Goal: Task Accomplishment & Management: Use online tool/utility

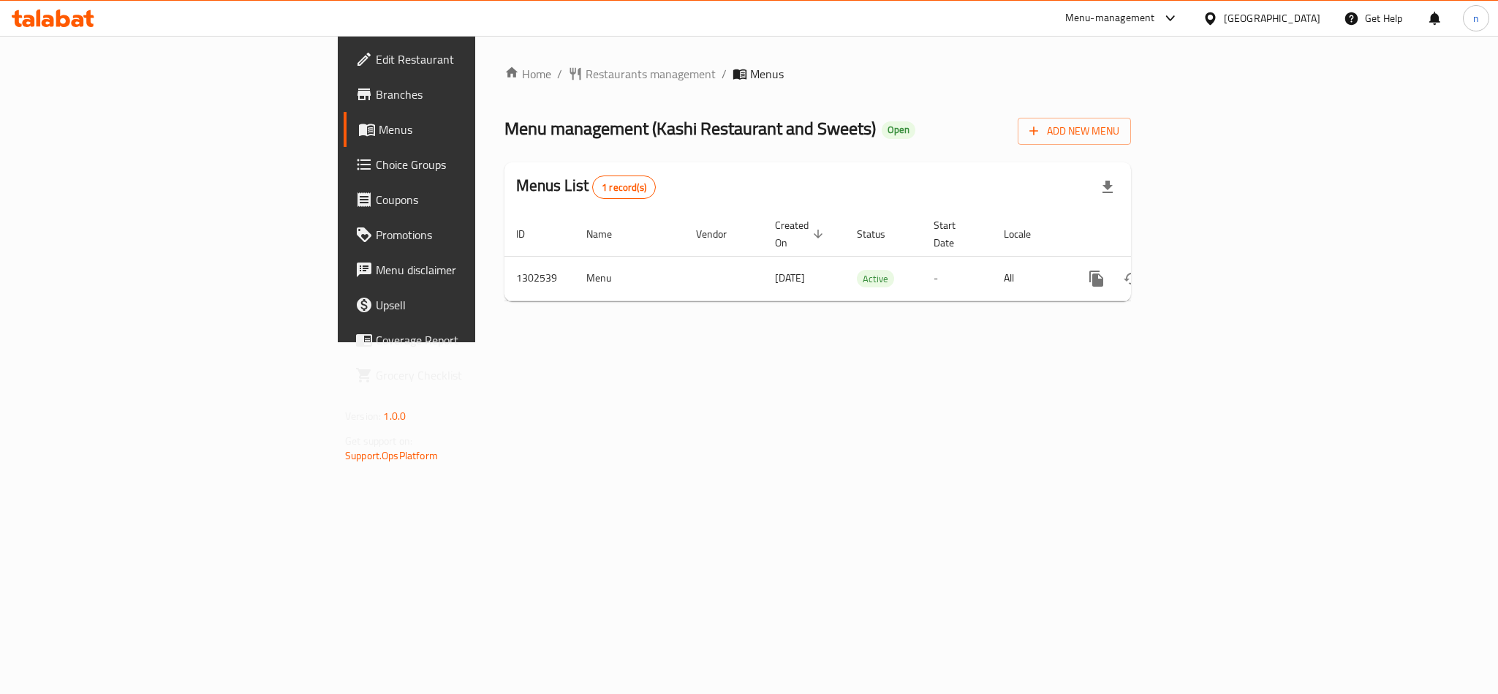
click at [376, 165] on span "Choice Groups" at bounding box center [476, 165] width 200 height 18
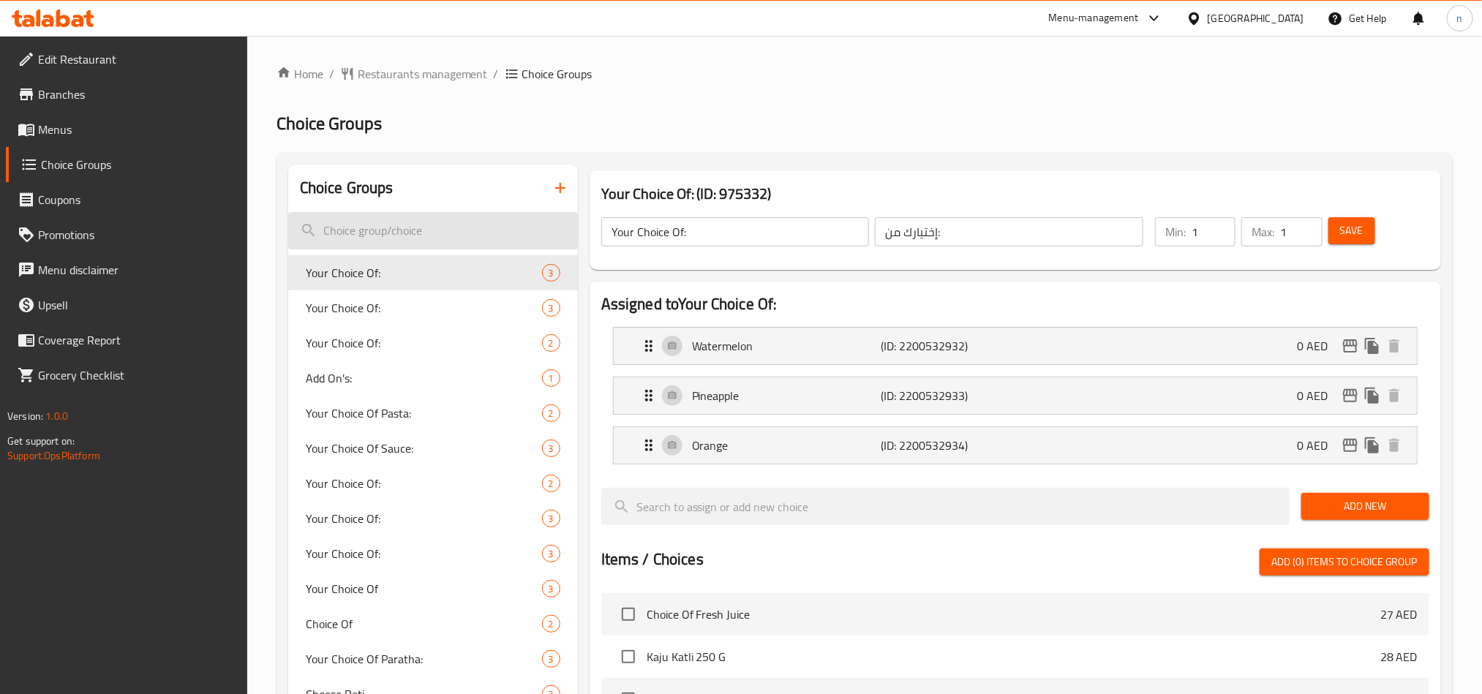
click at [366, 241] on input "search" at bounding box center [433, 230] width 290 height 37
paste input "mocha pieces"
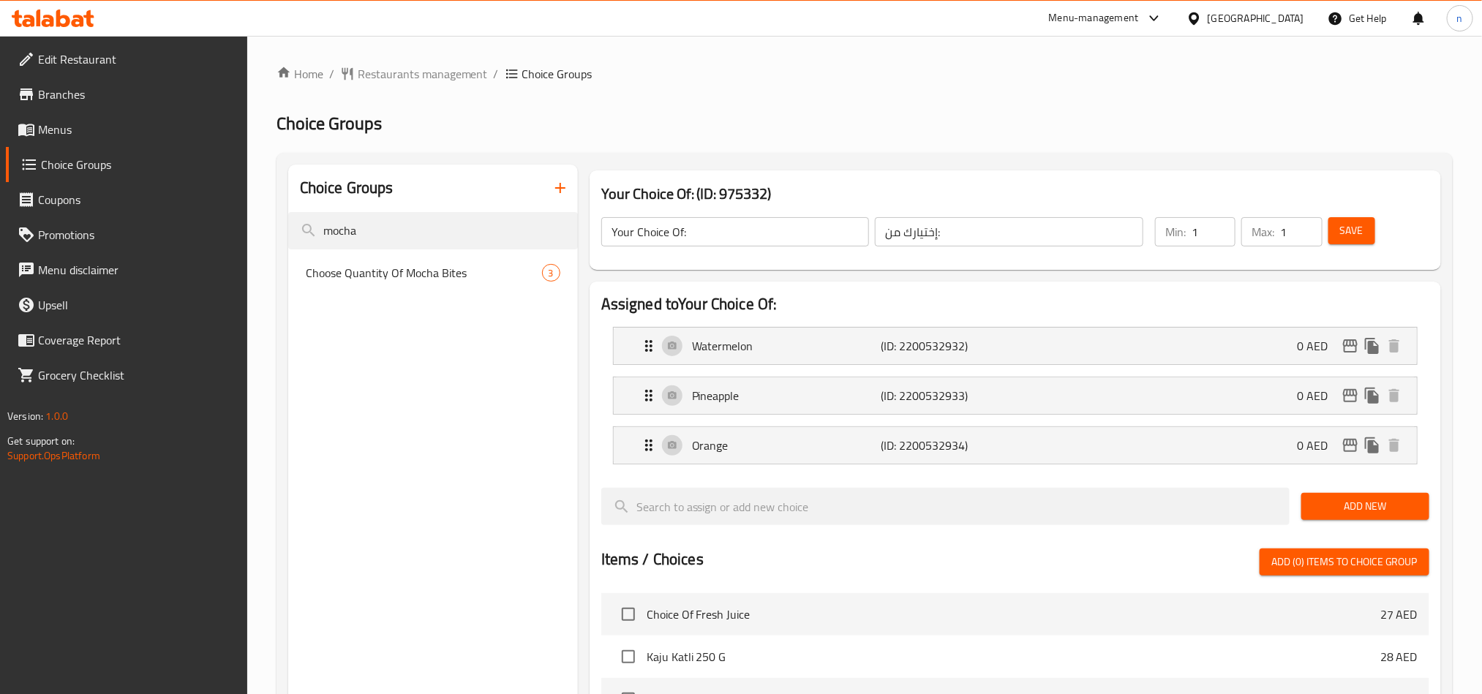
type input "mocha"
click at [387, 268] on span "Choose Quantity Of Mocha Bites" at bounding box center [402, 273] width 192 height 18
type input "Choose Quantity Of Mocha Bites"
type input "اختر كمية قطع الموكا"
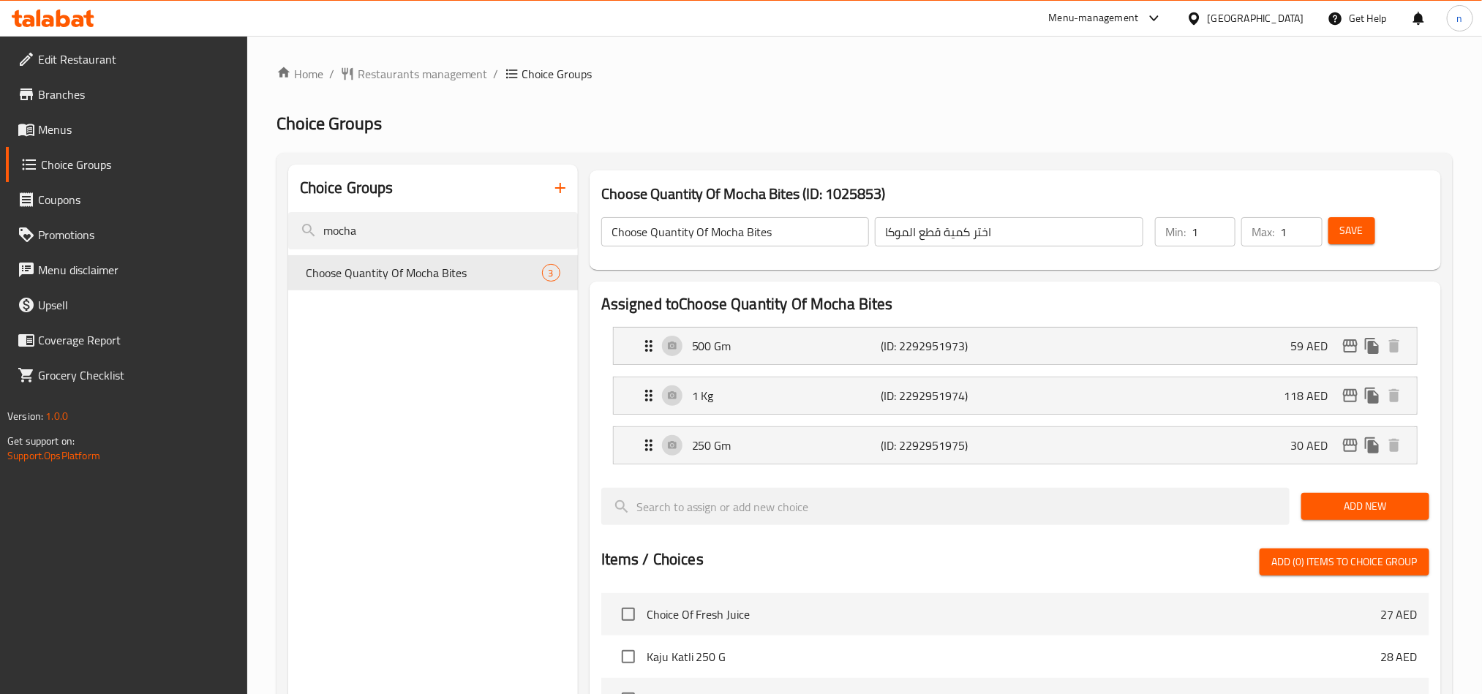
click at [35, 24] on icon at bounding box center [53, 19] width 83 height 18
